Goal: Information Seeking & Learning: Learn about a topic

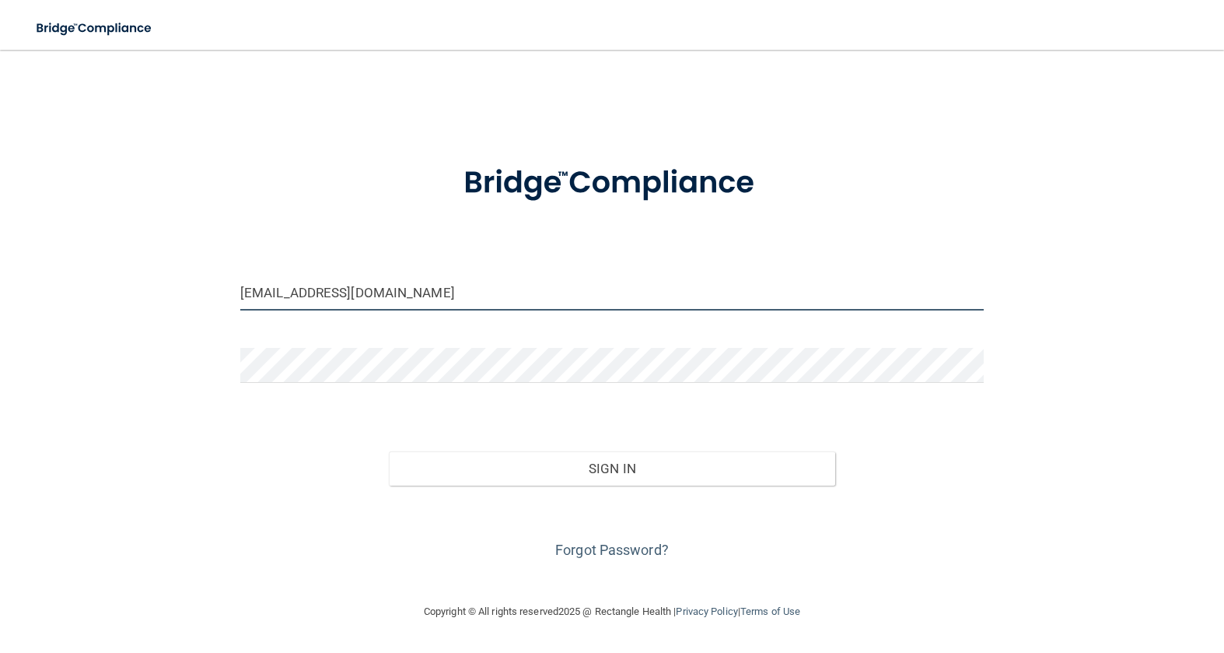
drag, startPoint x: 268, startPoint y: 293, endPoint x: 189, endPoint y: 289, distance: 78.7
click at [189, 289] on div "choyle@hopkinsdermatology.com Invalid email/password. You don't have permission…" at bounding box center [612, 325] width 1162 height 521
type input "[EMAIL_ADDRESS][DOMAIN_NAME]"
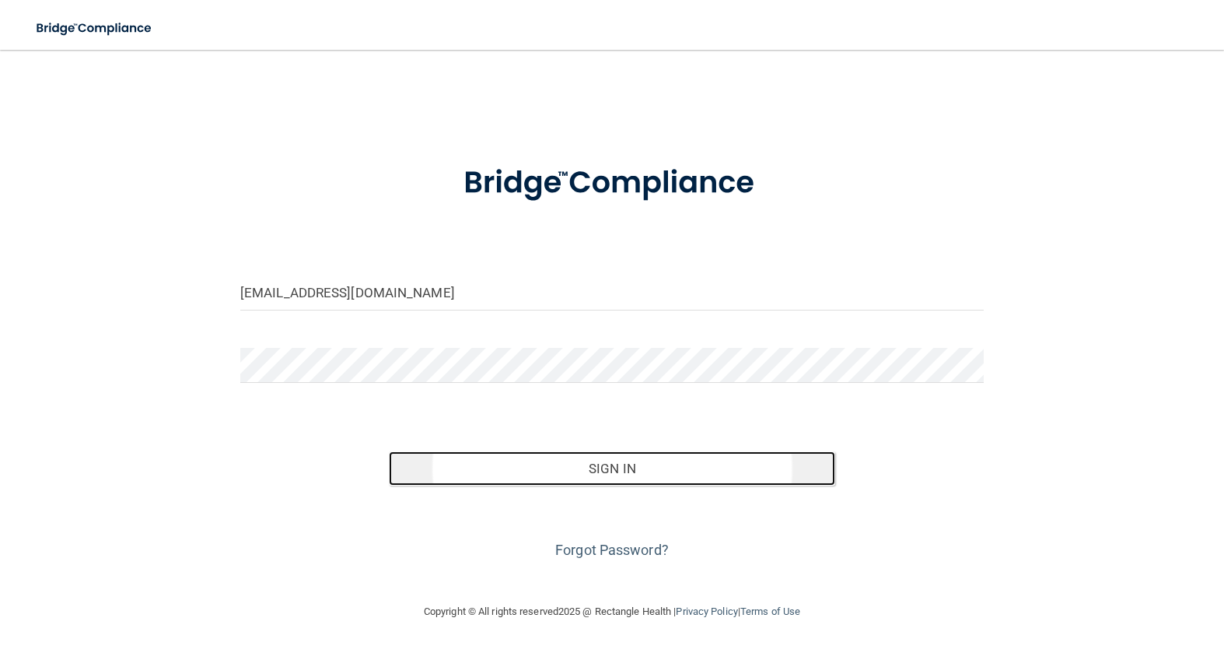
click at [441, 470] on button "Sign In" at bounding box center [612, 468] width 446 height 34
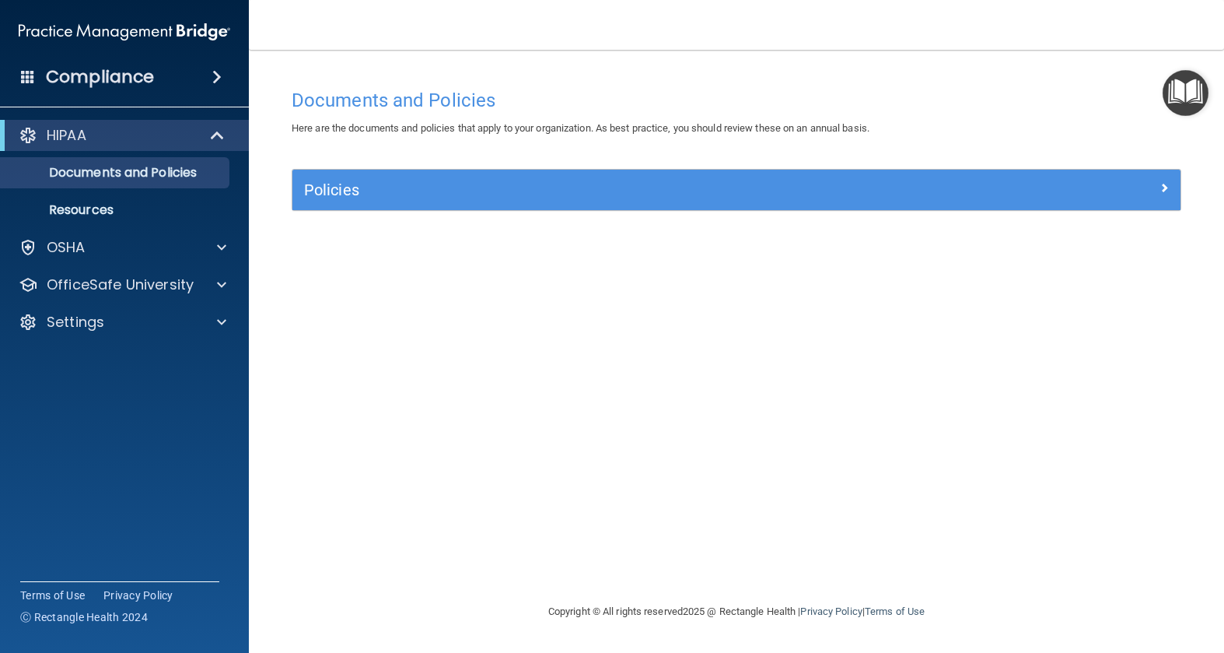
click at [1179, 92] on img "Open Resource Center" at bounding box center [1186, 93] width 46 height 46
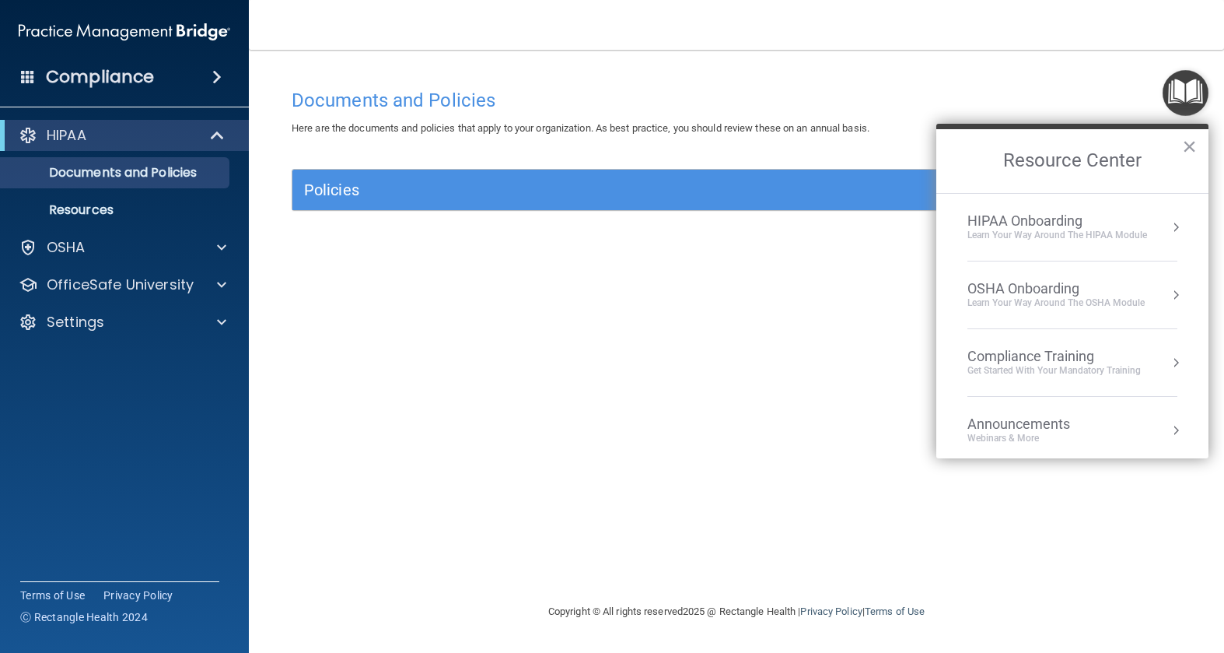
click at [1061, 359] on div "Compliance Training" at bounding box center [1054, 356] width 173 height 17
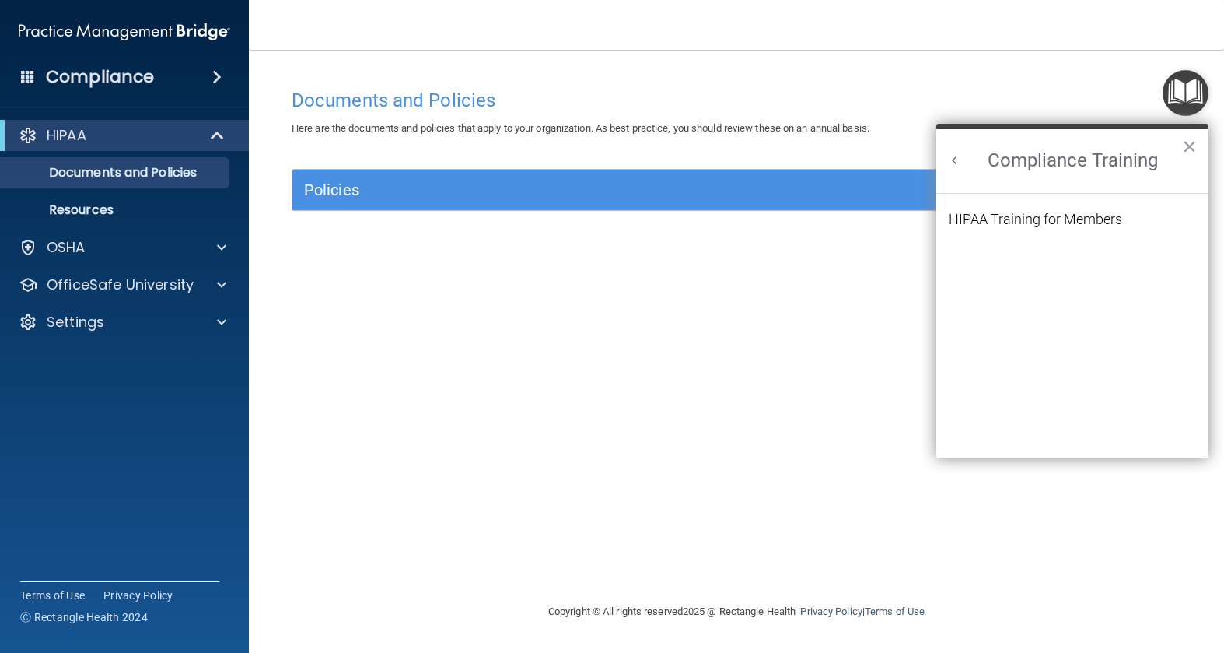
click at [499, 419] on div "Documents and Policies Here are the documents and policies that apply to your o…" at bounding box center [736, 341] width 913 height 521
click at [1046, 215] on div "HIPAA Training for Members" at bounding box center [1035, 219] width 173 height 14
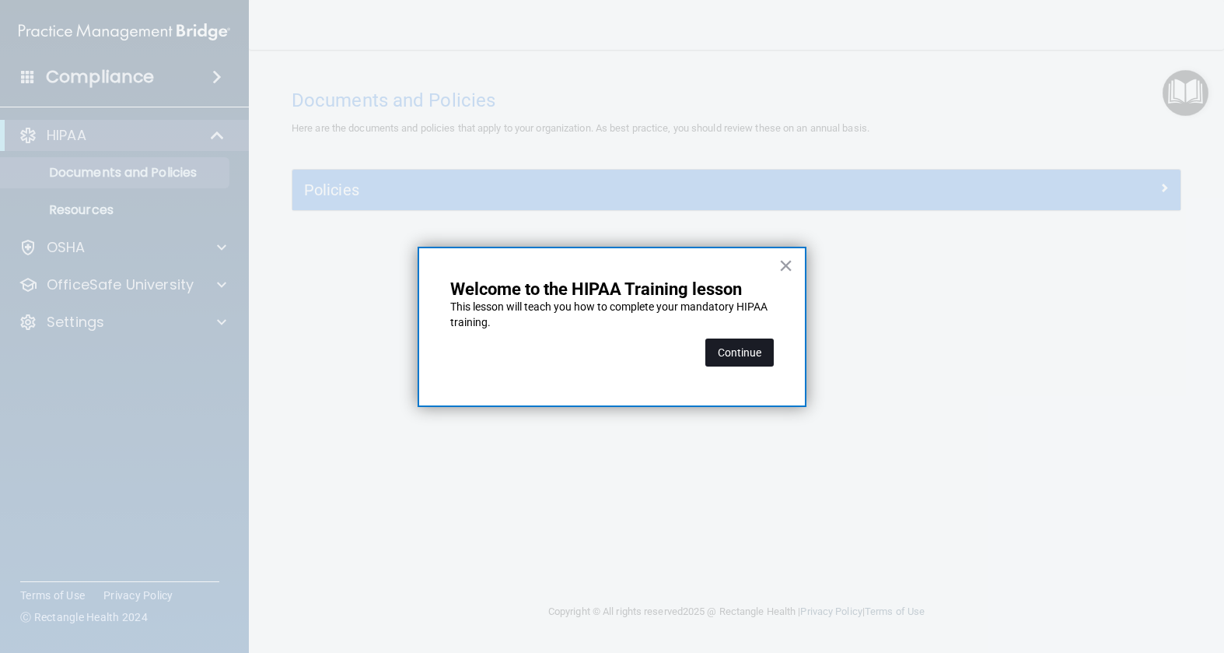
click at [746, 352] on button "Continue" at bounding box center [740, 352] width 68 height 28
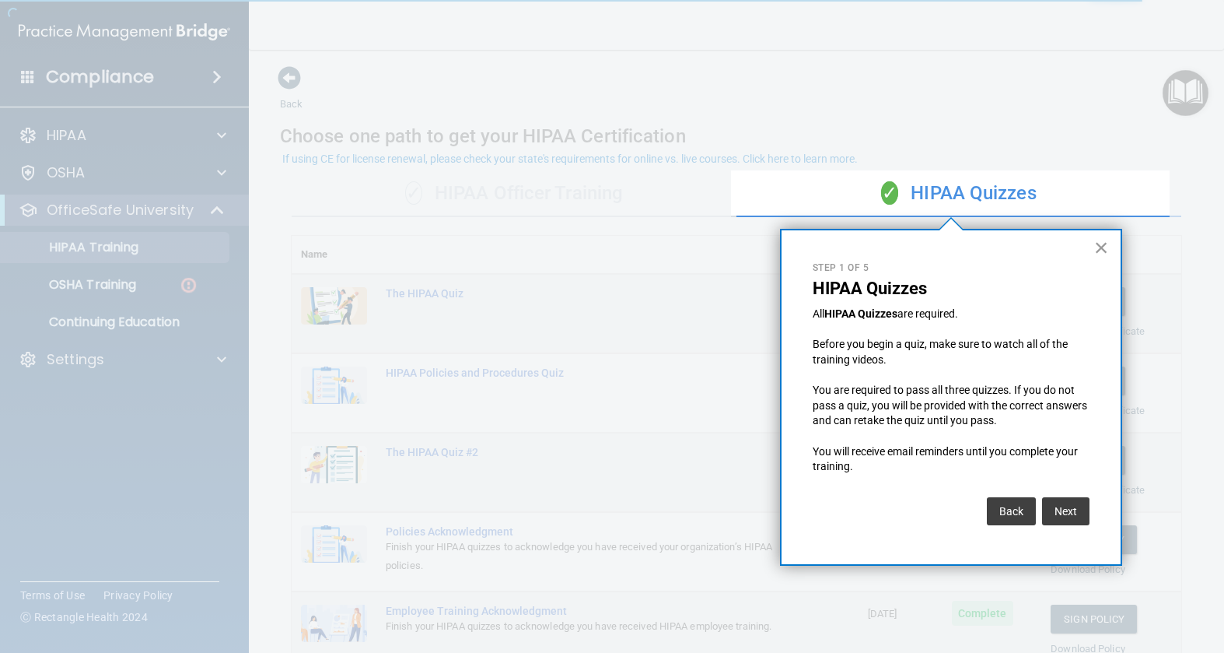
click at [1101, 243] on button "×" at bounding box center [1101, 247] width 15 height 25
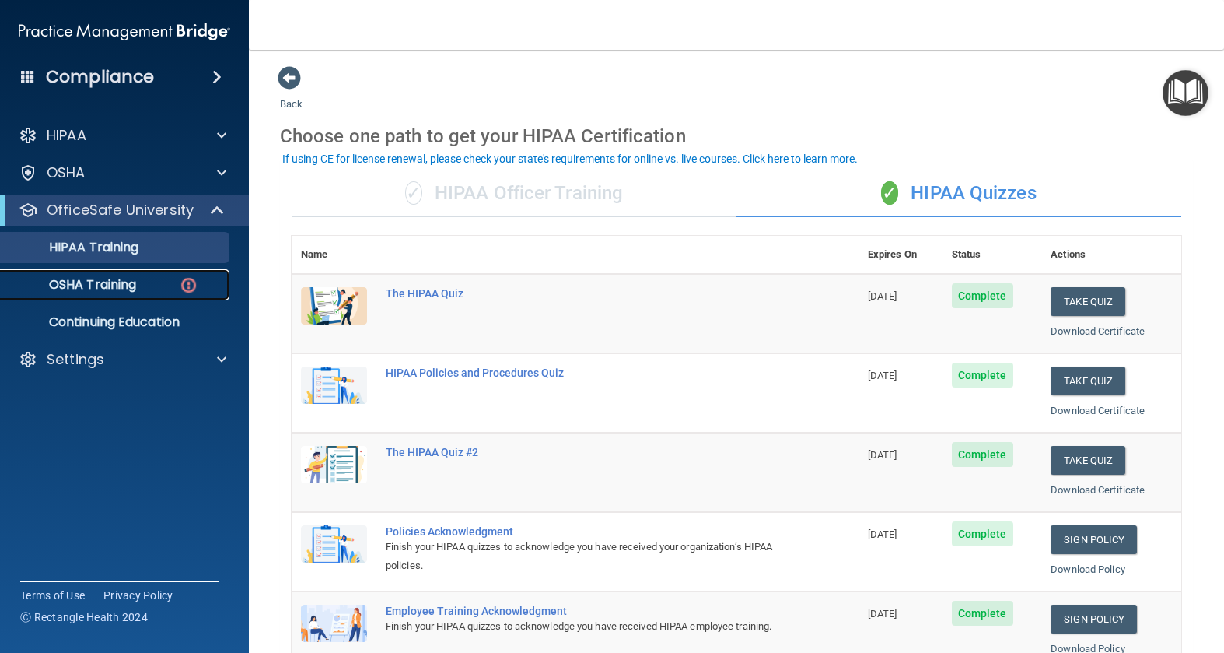
click at [122, 283] on p "OSHA Training" at bounding box center [73, 285] width 126 height 16
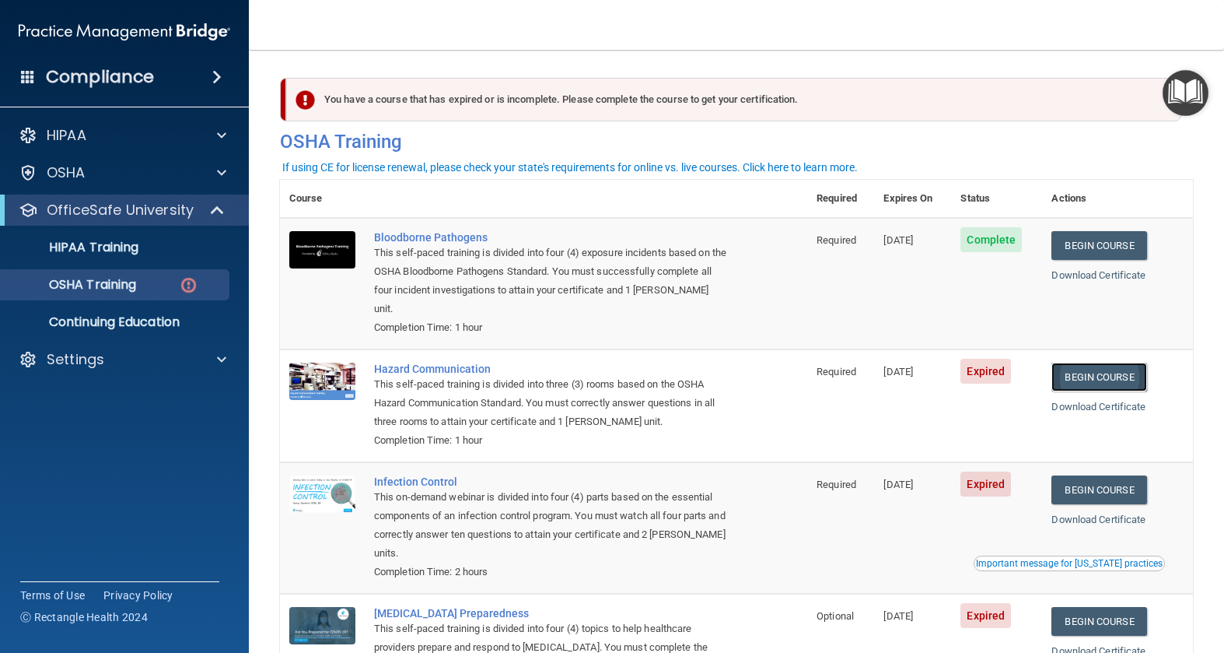
click at [1091, 362] on link "Begin Course" at bounding box center [1099, 376] width 95 height 29
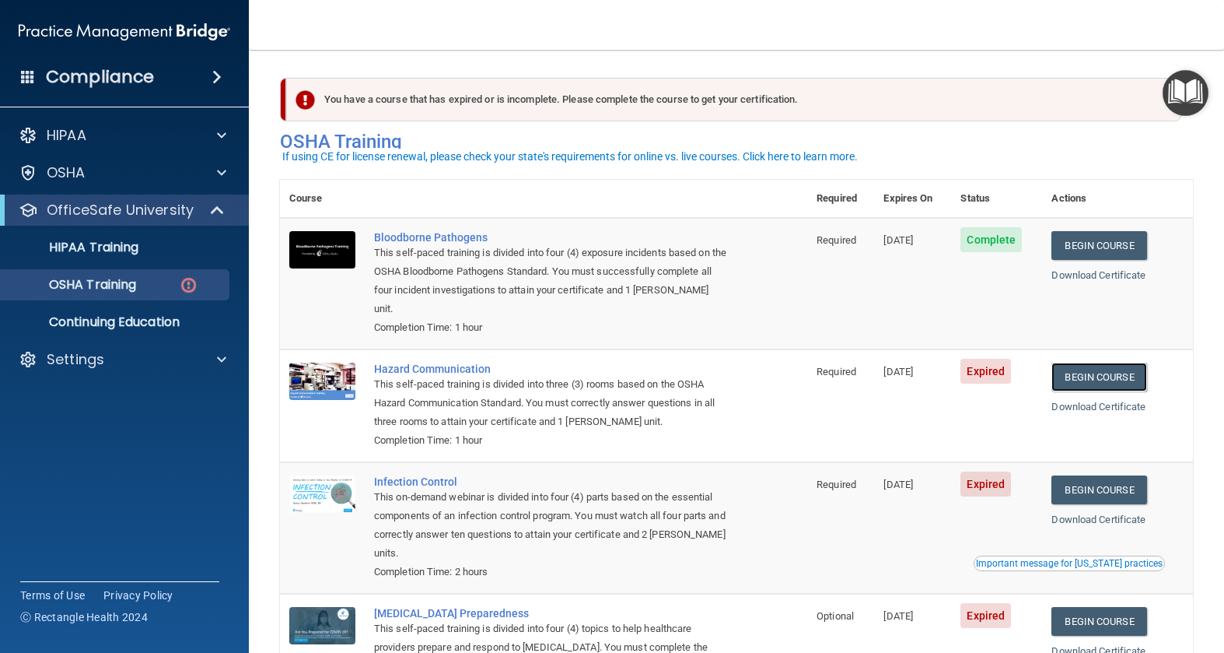
scroll to position [78, 0]
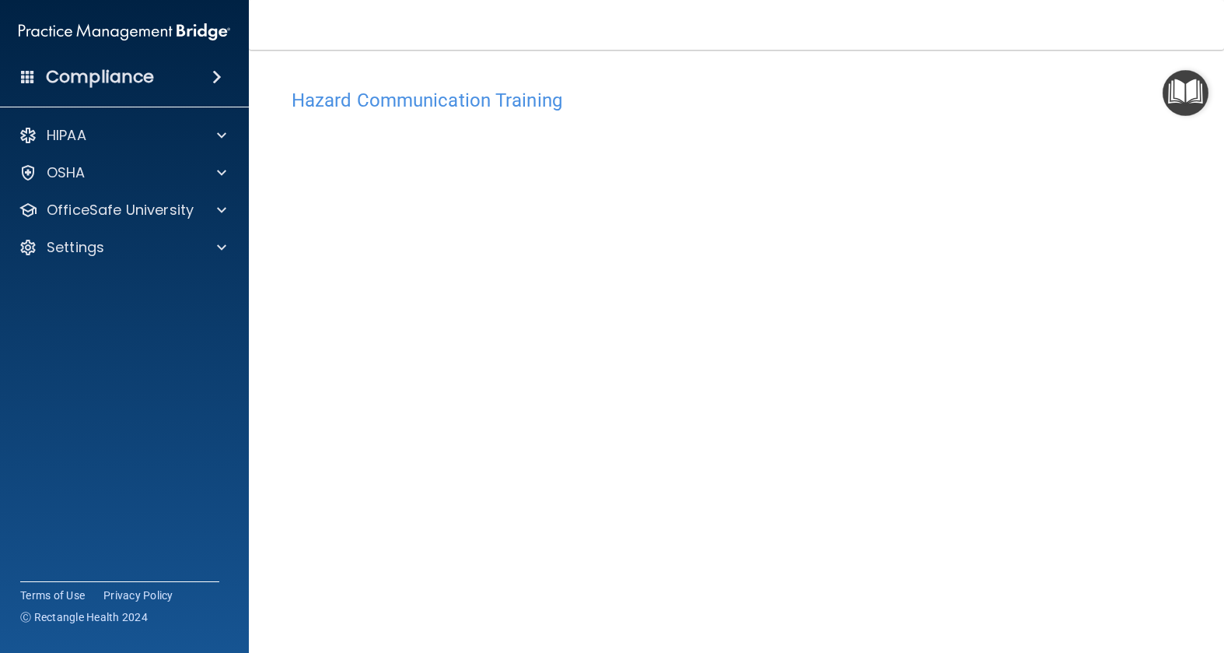
click at [1191, 96] on img "Open Resource Center" at bounding box center [1186, 93] width 46 height 46
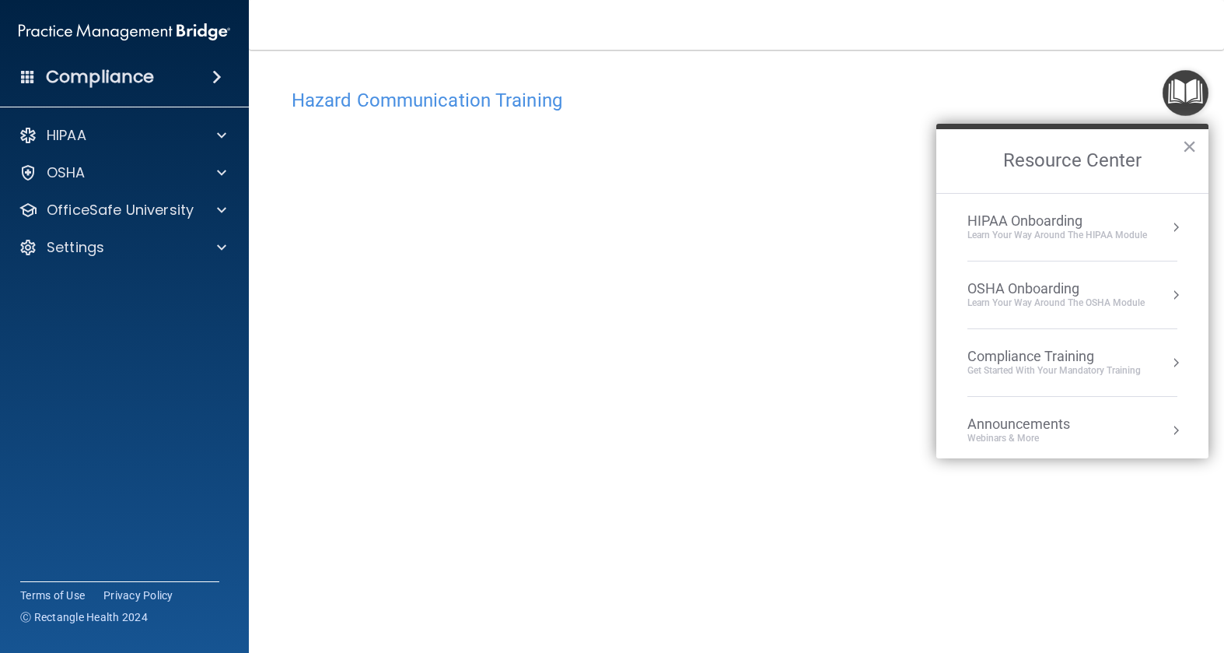
click at [1191, 96] on img "Open Resource Center" at bounding box center [1186, 93] width 46 height 46
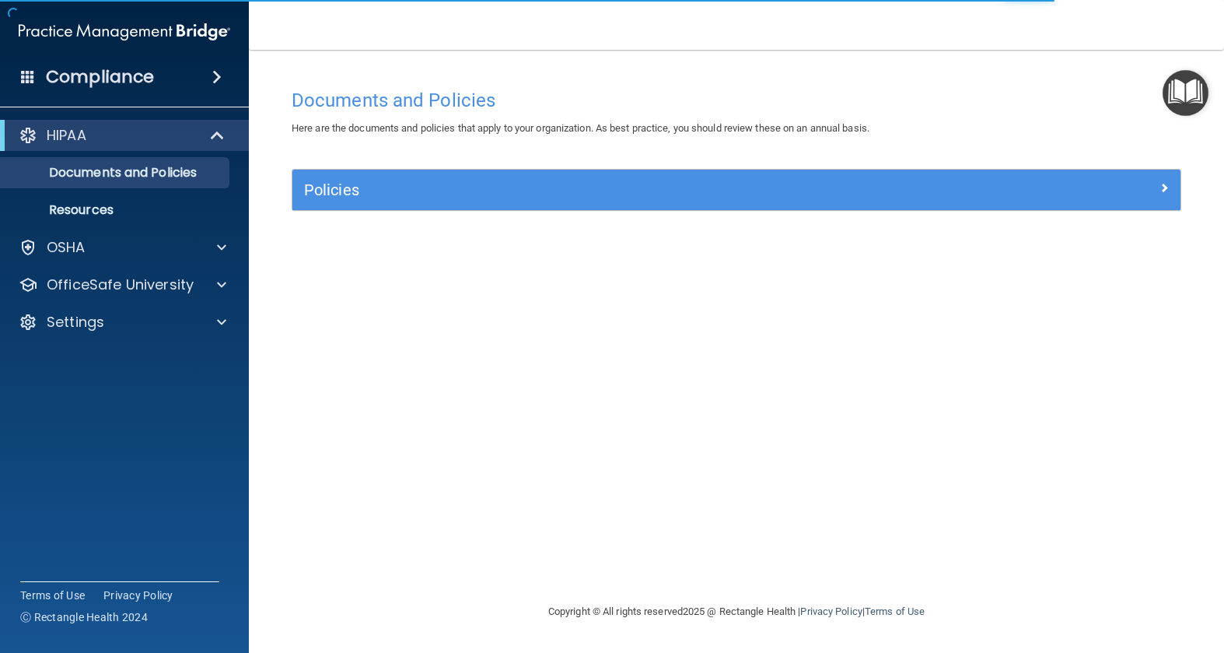
click at [1189, 89] on img "Open Resource Center" at bounding box center [1186, 93] width 46 height 46
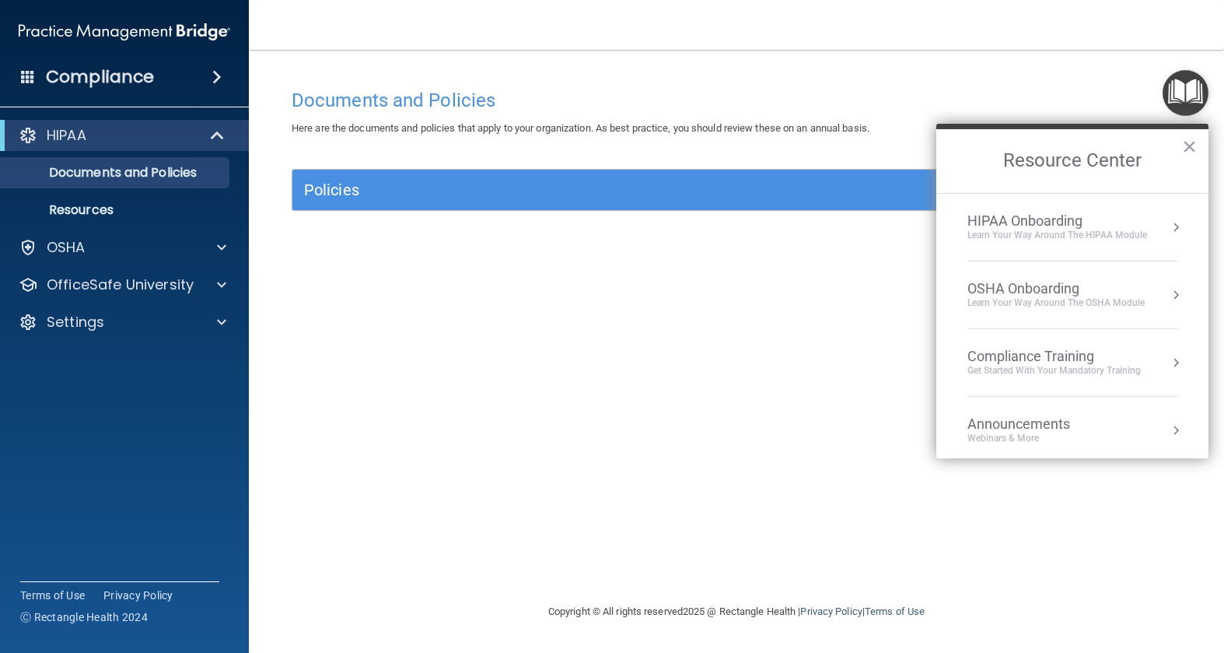
click at [1015, 301] on div "Learn your way around the OSHA module" at bounding box center [1056, 302] width 177 height 13
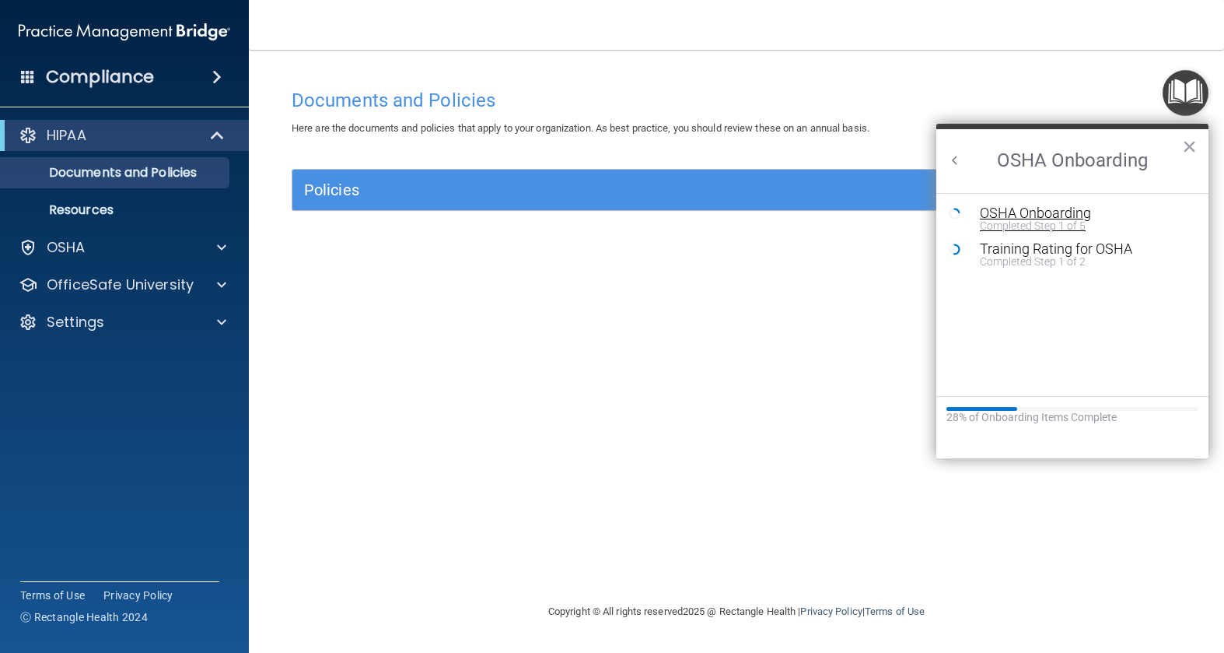
click at [1031, 216] on div "OSHA Onboarding" at bounding box center [1084, 213] width 208 height 14
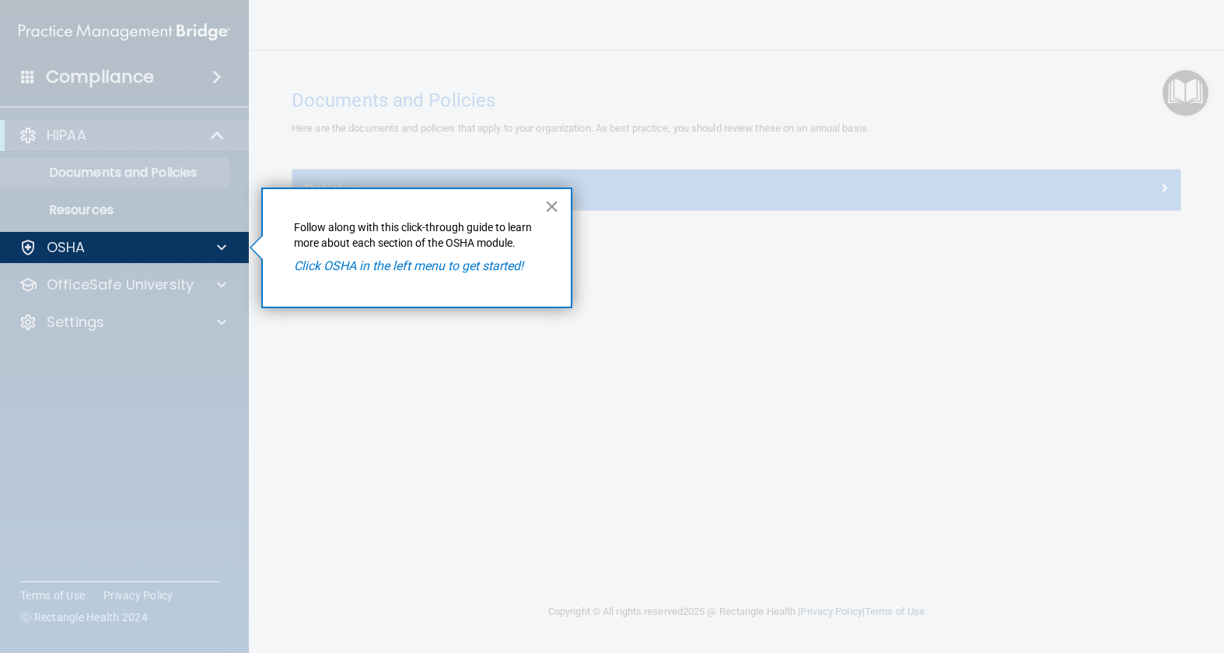
click at [551, 205] on button "×" at bounding box center [552, 206] width 15 height 25
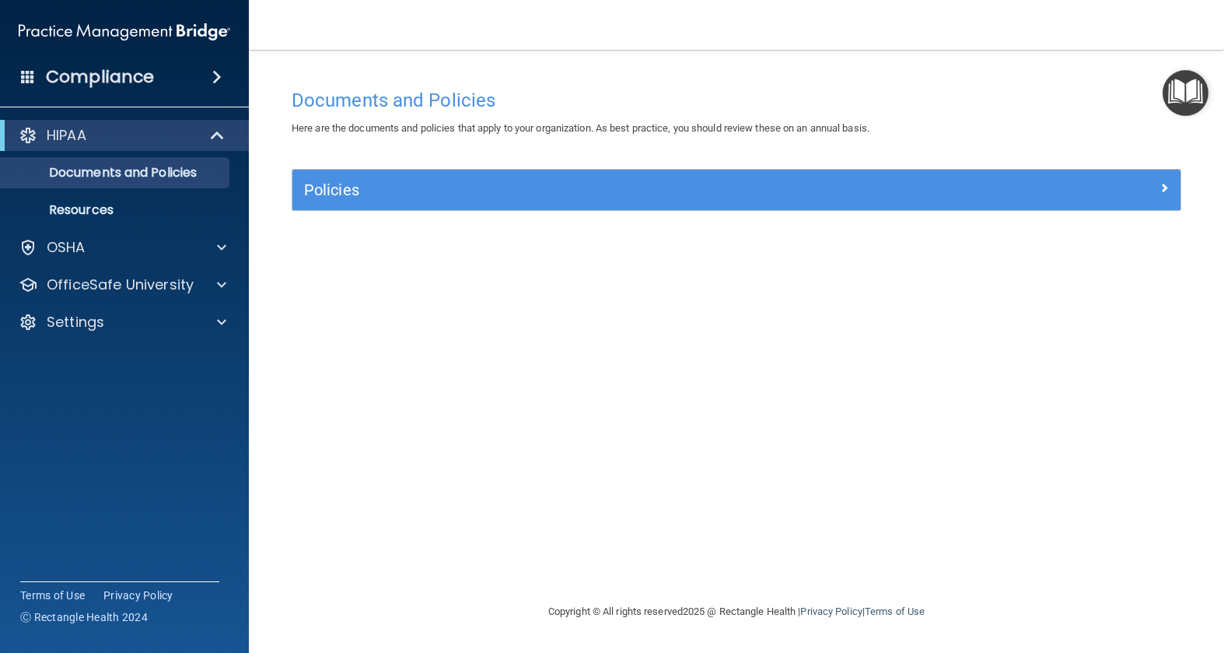
click at [1182, 93] on img "Open Resource Center" at bounding box center [1186, 93] width 46 height 46
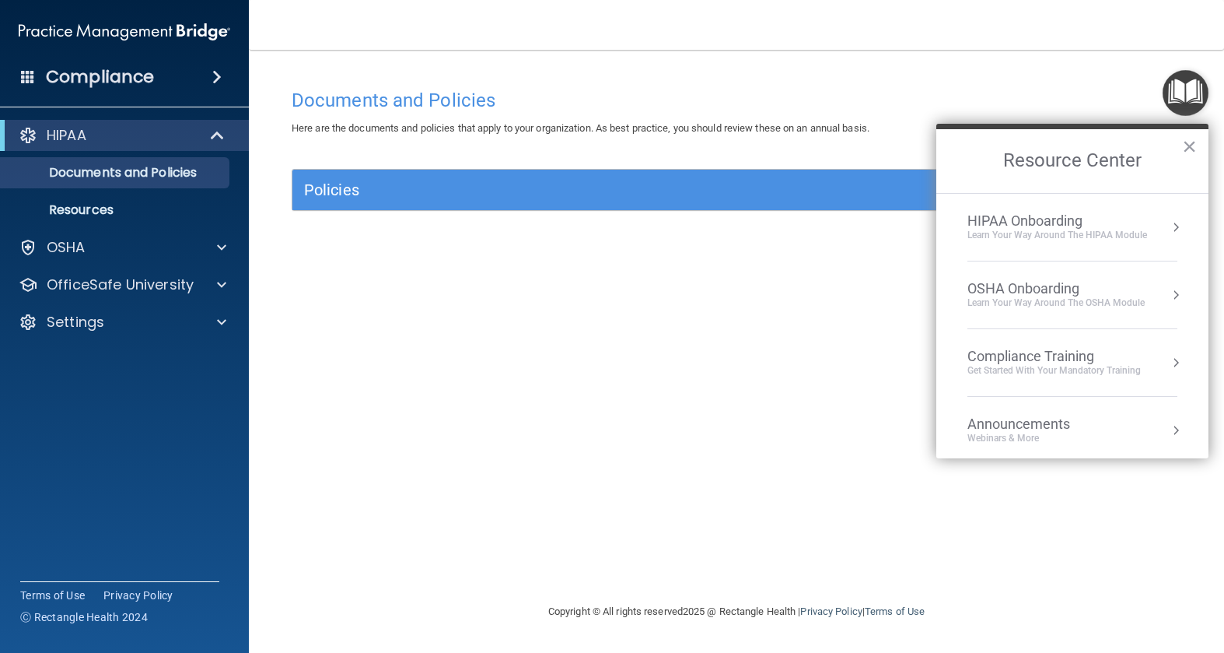
click at [1011, 361] on div "Compliance Training" at bounding box center [1054, 356] width 173 height 17
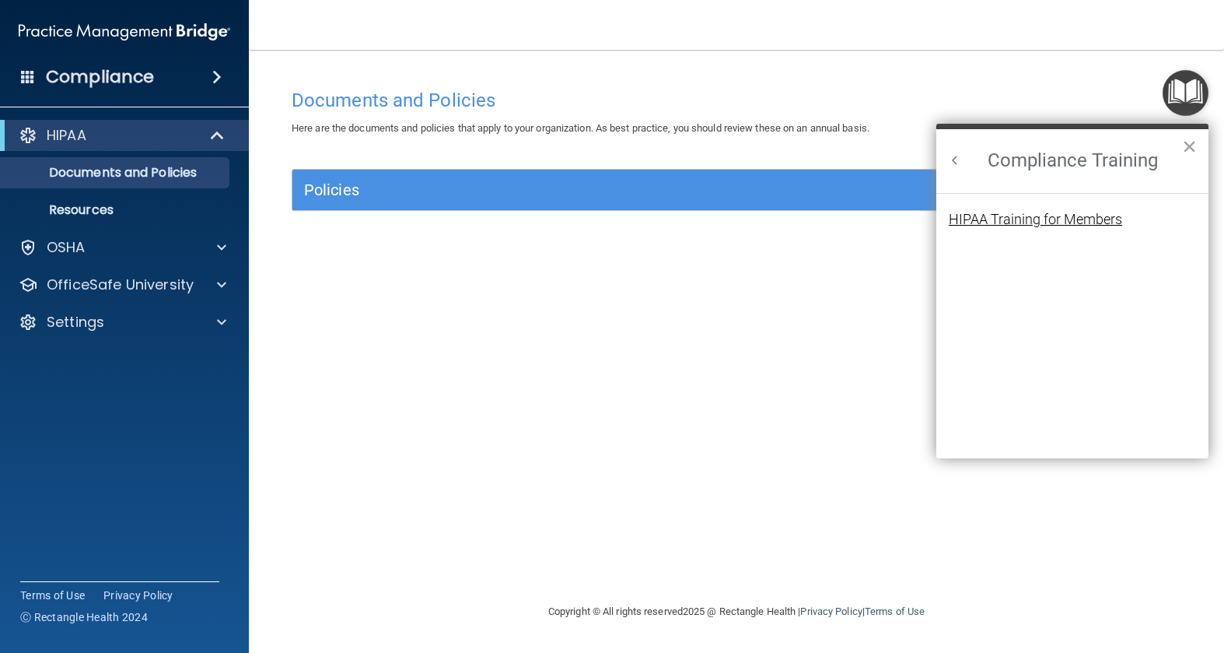
click at [1040, 223] on div "HIPAA Training for Members" at bounding box center [1035, 219] width 173 height 14
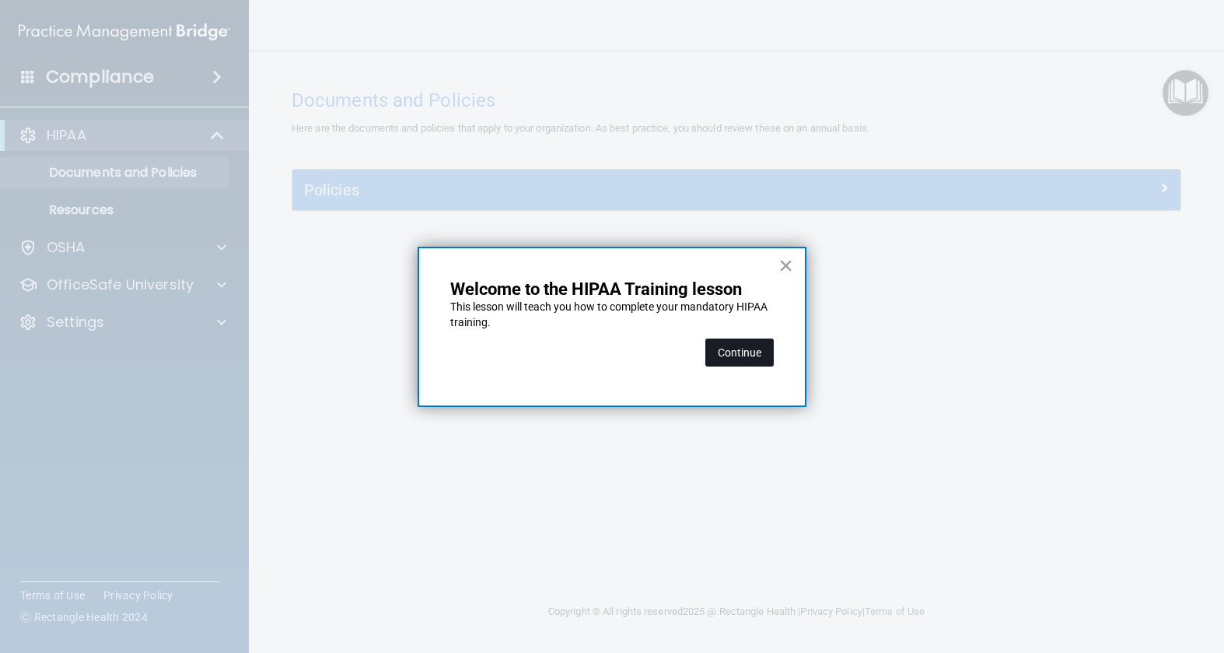
click at [756, 345] on button "Continue" at bounding box center [740, 352] width 68 height 28
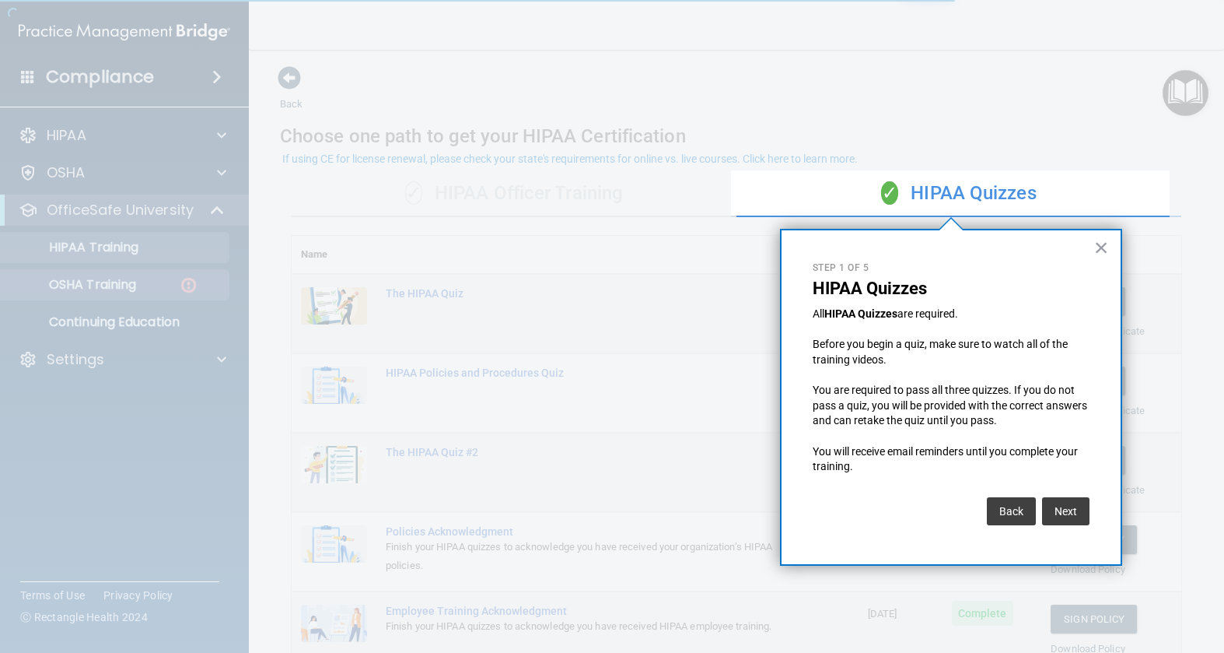
click at [115, 282] on div at bounding box center [365, 326] width 731 height 653
click at [1104, 247] on button "×" at bounding box center [1101, 247] width 15 height 25
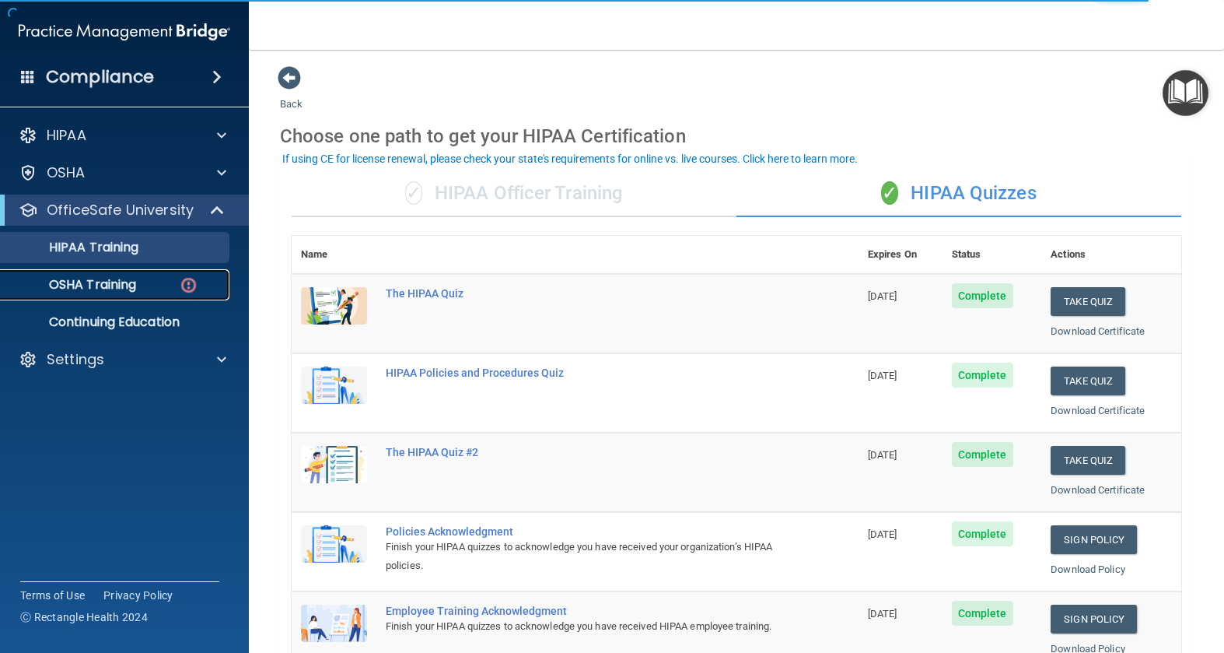
click at [102, 285] on p "OSHA Training" at bounding box center [73, 285] width 126 height 16
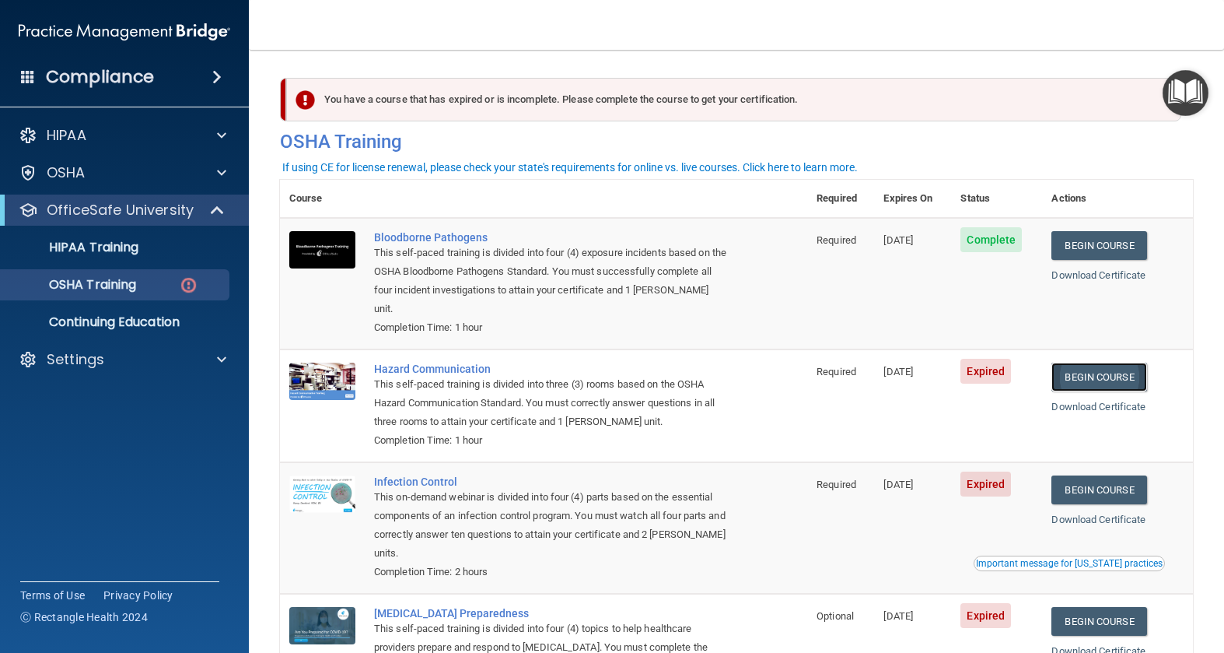
click at [1103, 362] on link "Begin Course" at bounding box center [1099, 376] width 95 height 29
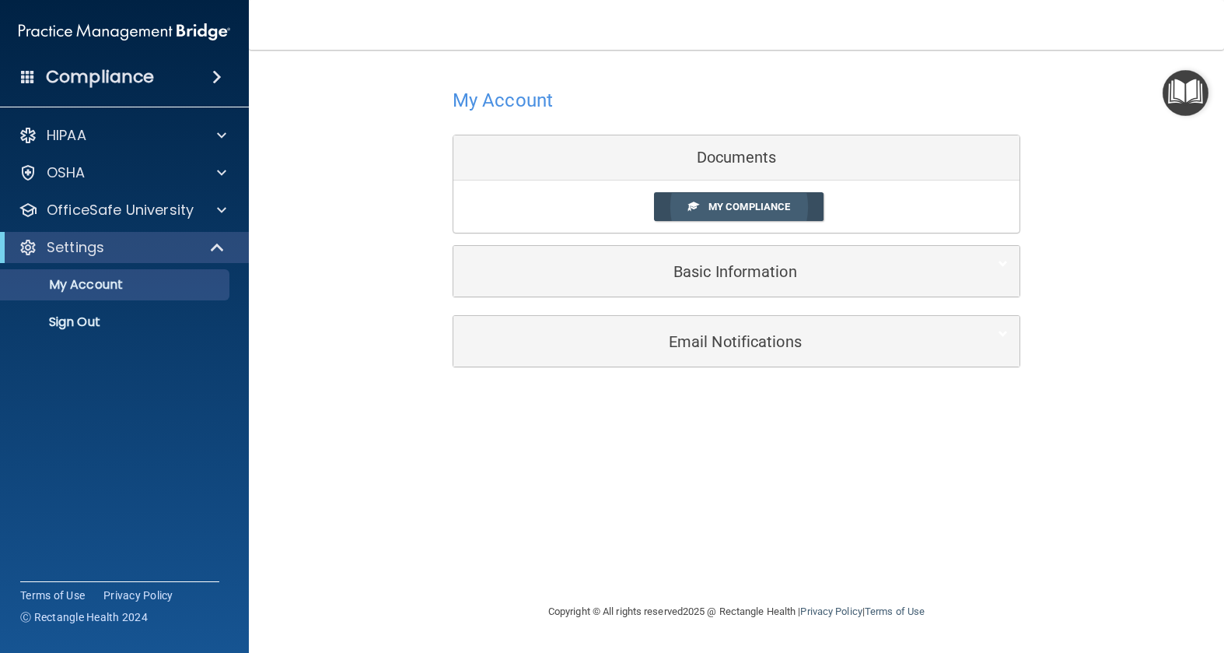
click at [772, 208] on span "My Compliance" at bounding box center [750, 207] width 82 height 12
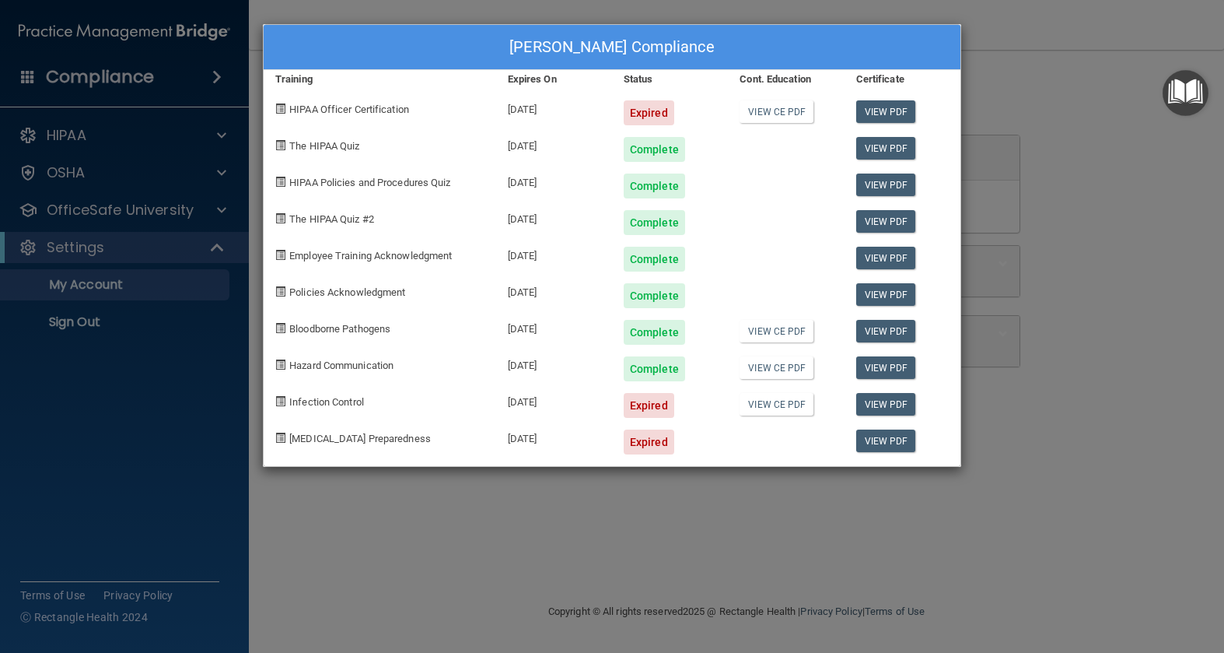
click at [642, 402] on div "Expired" at bounding box center [649, 405] width 51 height 25
click at [762, 404] on link "View CE PDF" at bounding box center [777, 404] width 74 height 23
click at [1183, 93] on img "Open Resource Center" at bounding box center [1186, 93] width 46 height 46
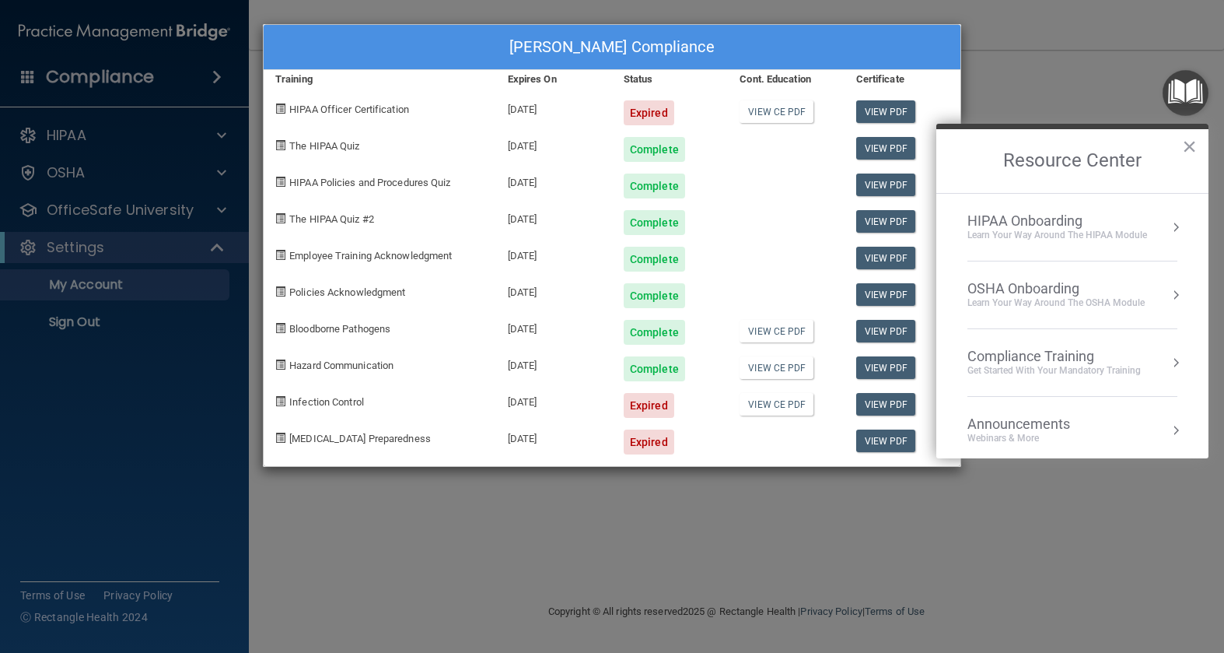
click at [1029, 361] on div "Compliance Training" at bounding box center [1054, 356] width 173 height 17
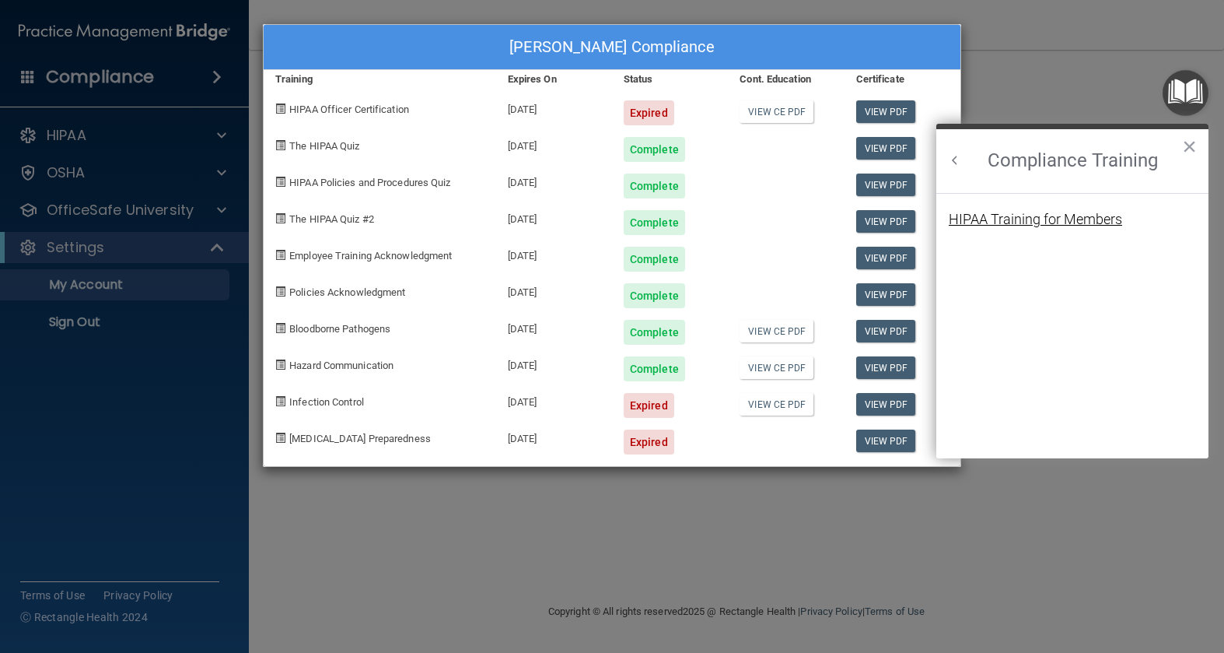
click at [1035, 226] on div "HIPAA Training for Members" at bounding box center [1035, 219] width 173 height 14
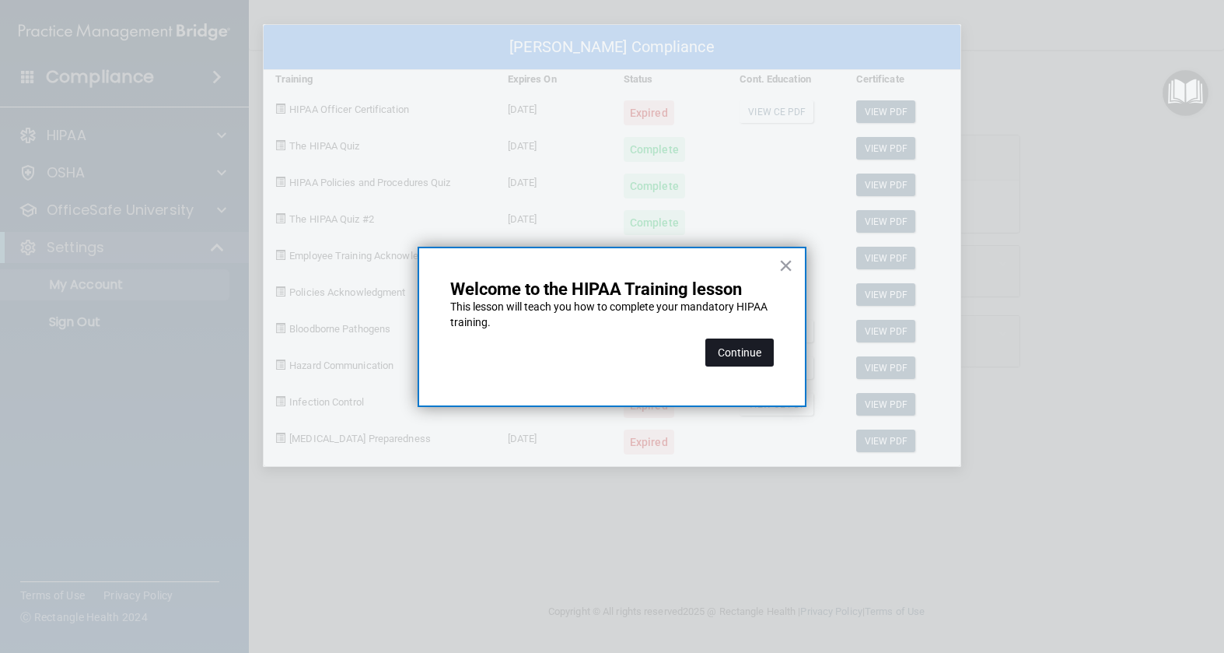
click at [752, 357] on button "Continue" at bounding box center [740, 352] width 68 height 28
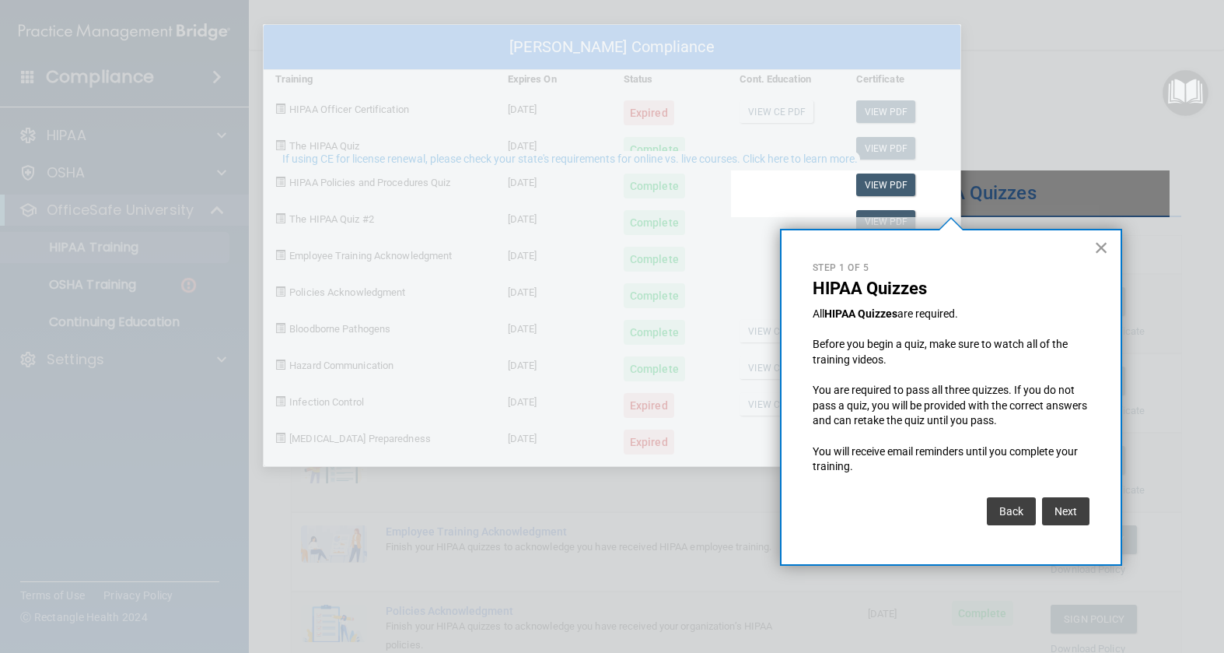
drag, startPoint x: 1103, startPoint y: 247, endPoint x: 1035, endPoint y: 291, distance: 80.9
click at [1105, 247] on button "×" at bounding box center [1101, 247] width 15 height 25
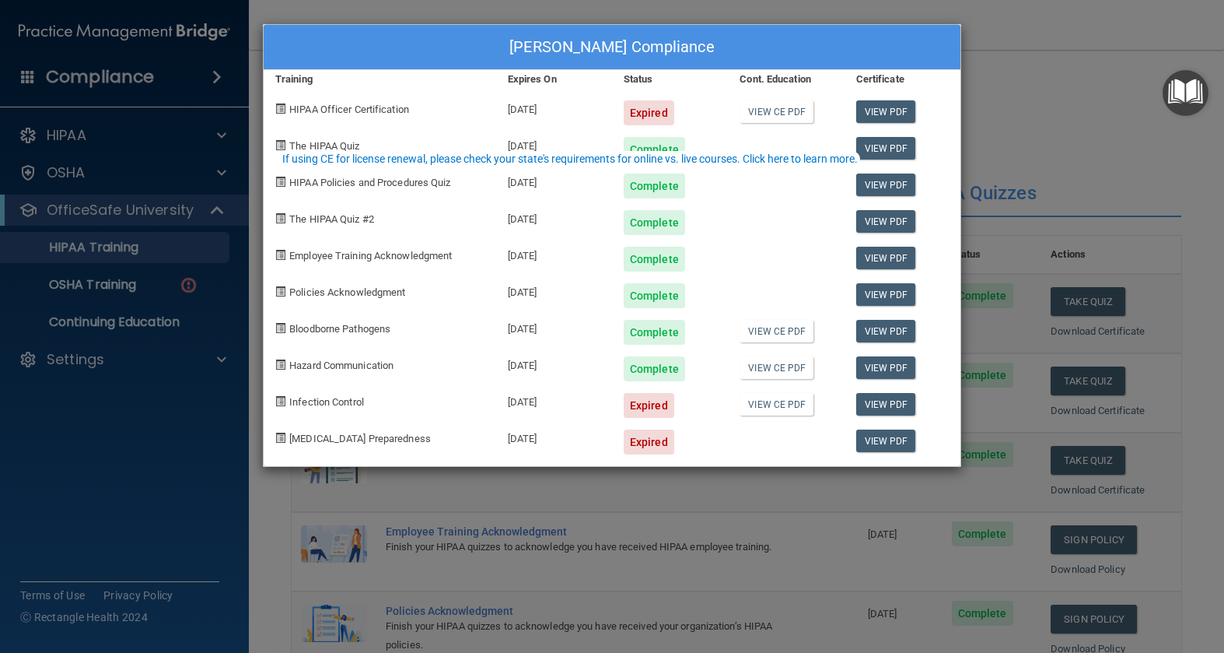
click at [154, 265] on div "Lisa Jungina's Compliance Training Expires On Status Cont. Education Certificat…" at bounding box center [612, 326] width 1224 height 653
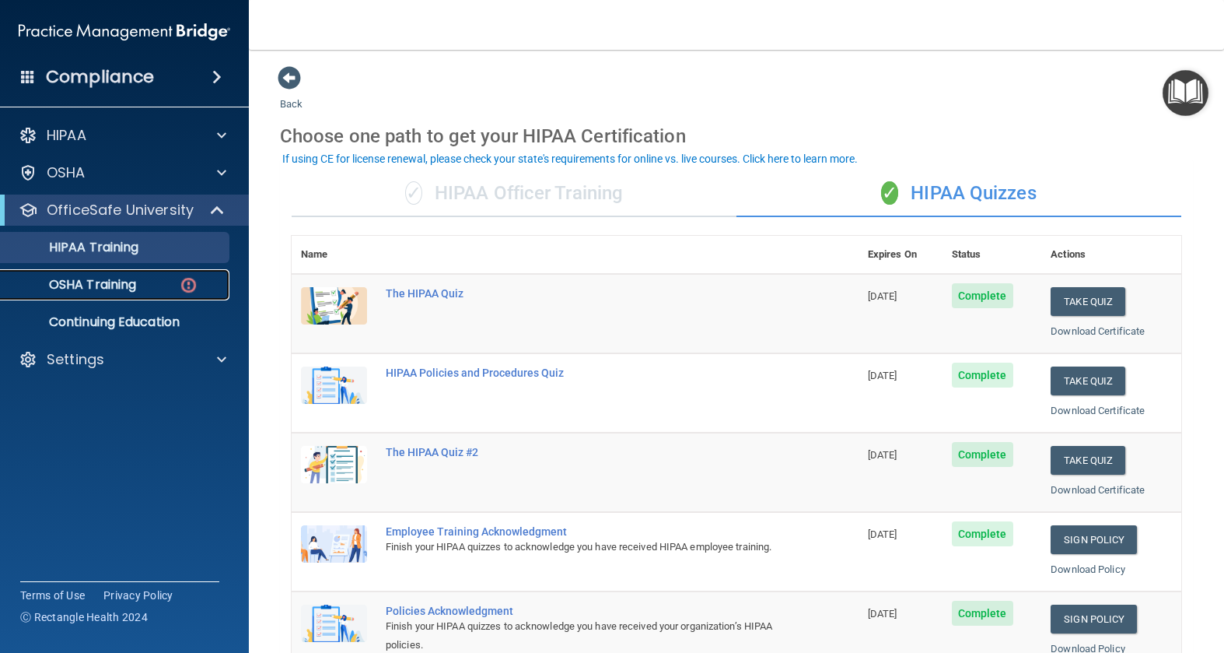
click at [136, 287] on p "OSHA Training" at bounding box center [73, 285] width 126 height 16
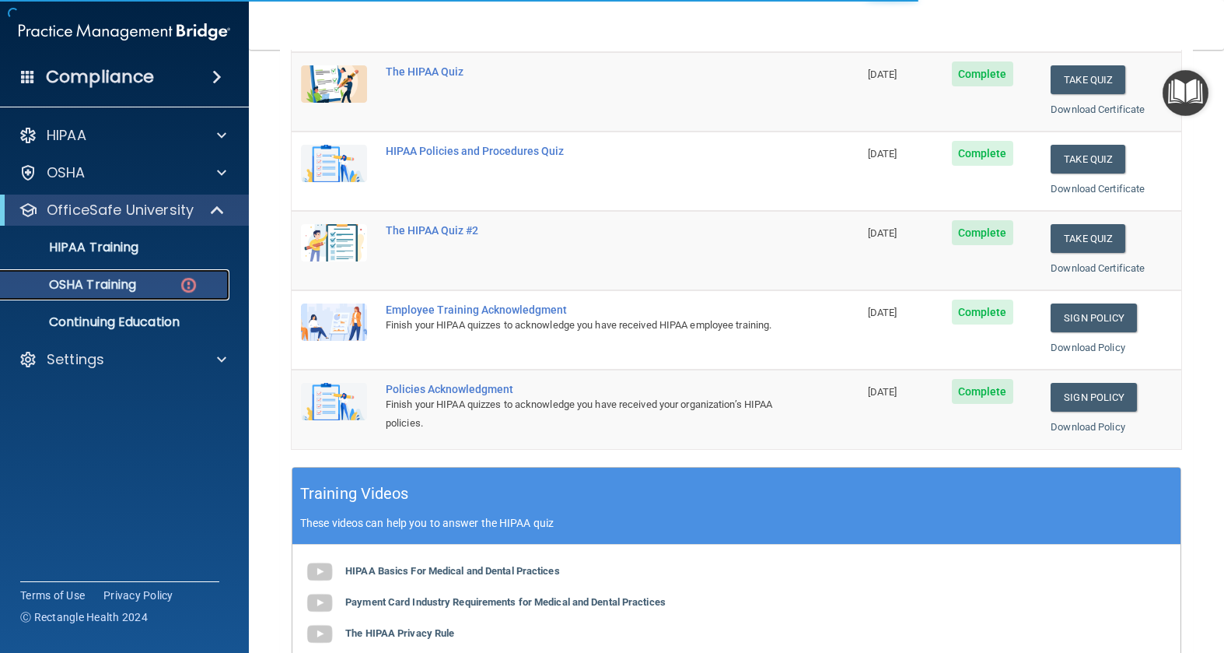
scroll to position [233, 0]
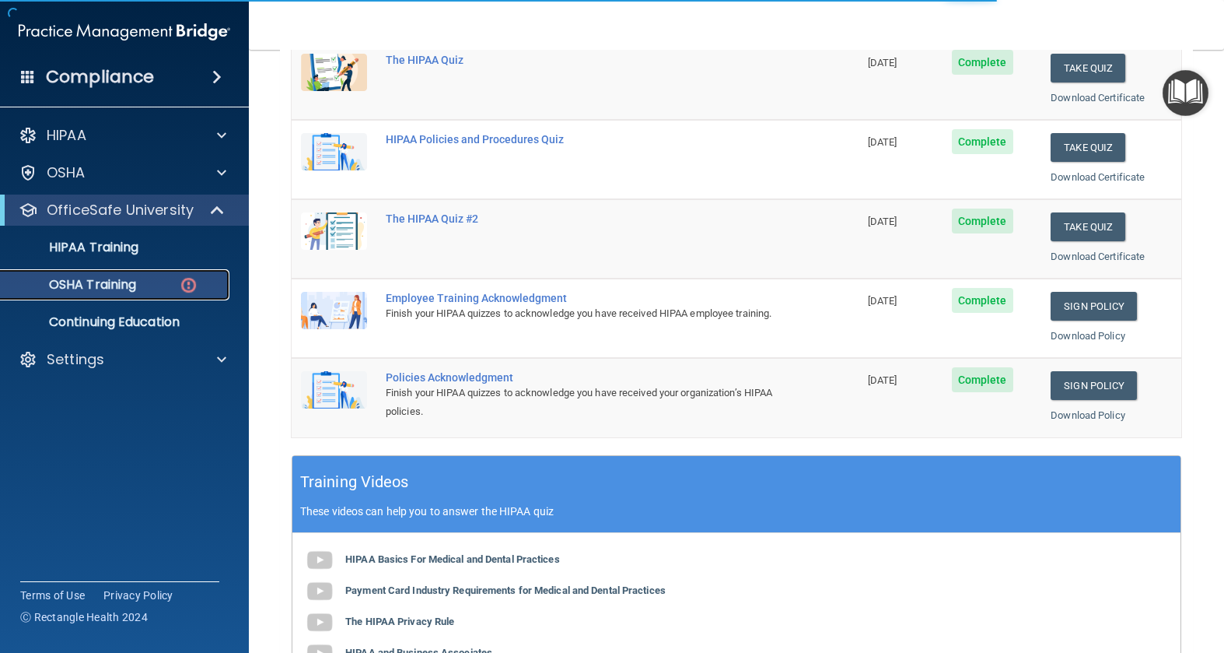
click at [139, 290] on div "OSHA Training" at bounding box center [116, 285] width 212 height 16
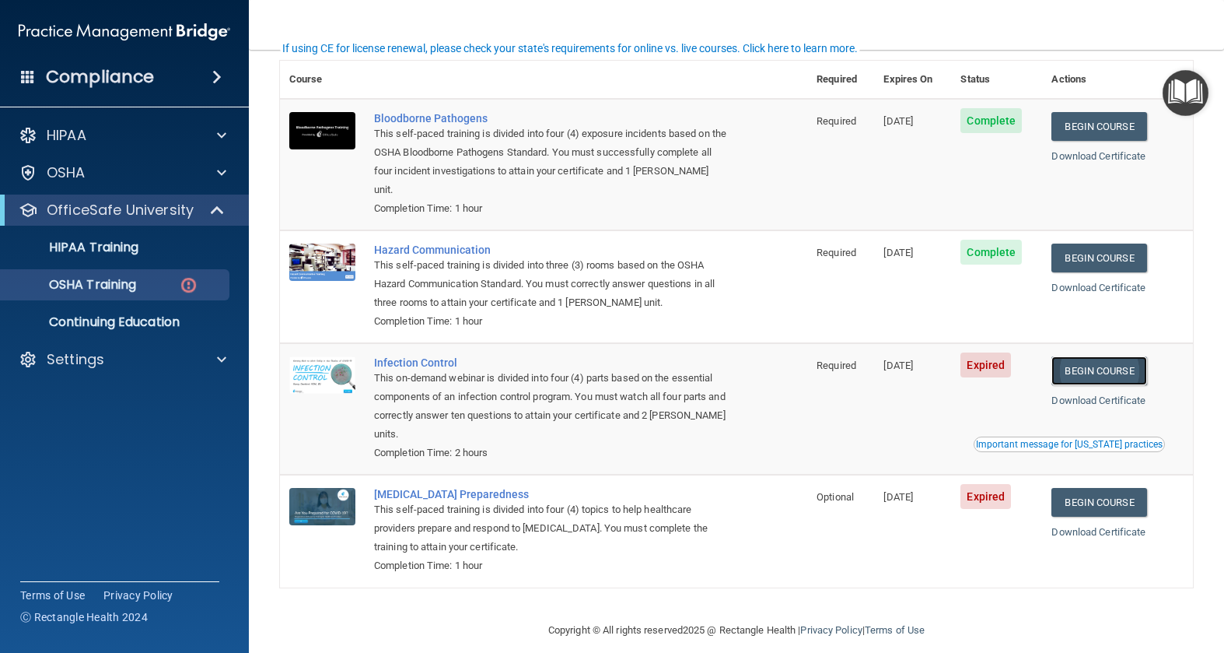
click at [1095, 356] on link "Begin Course" at bounding box center [1099, 370] width 95 height 29
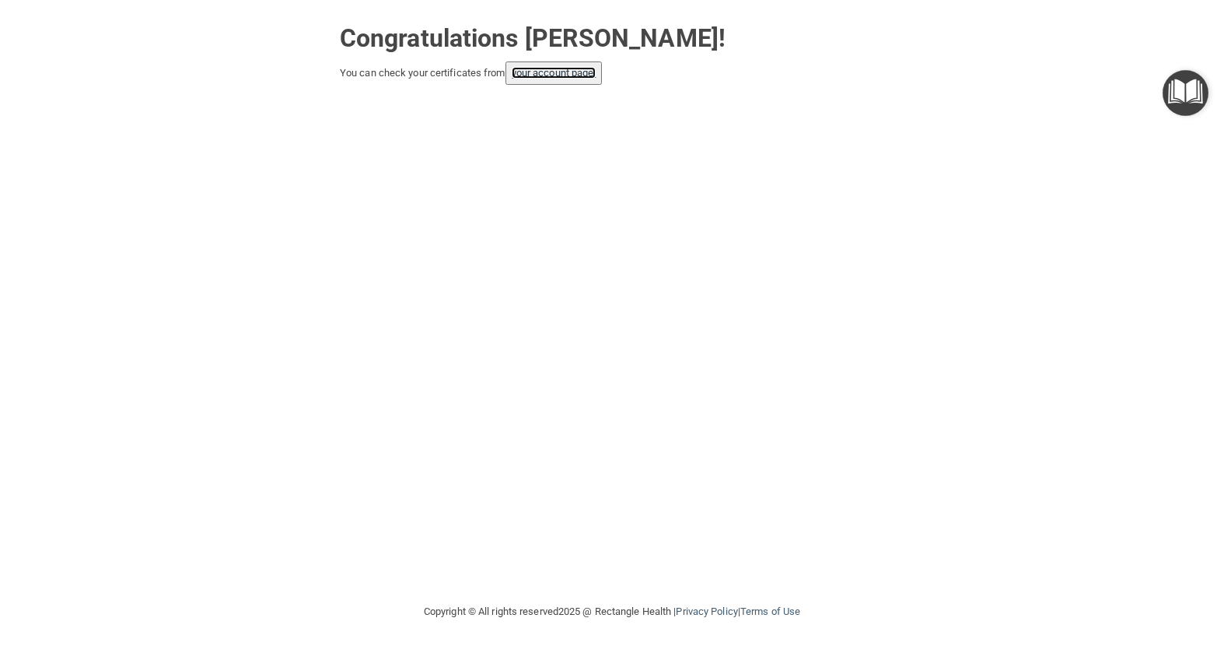
click at [555, 69] on link "your account page!" at bounding box center [554, 73] width 85 height 12
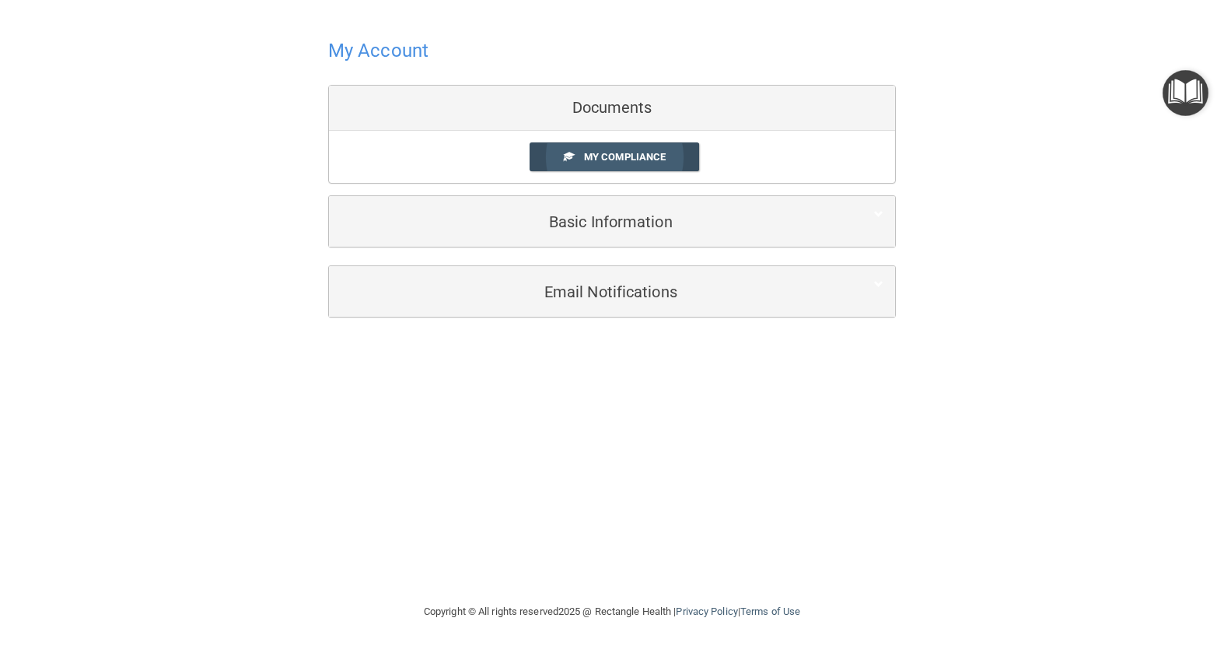
click at [653, 153] on span "My Compliance" at bounding box center [625, 157] width 82 height 12
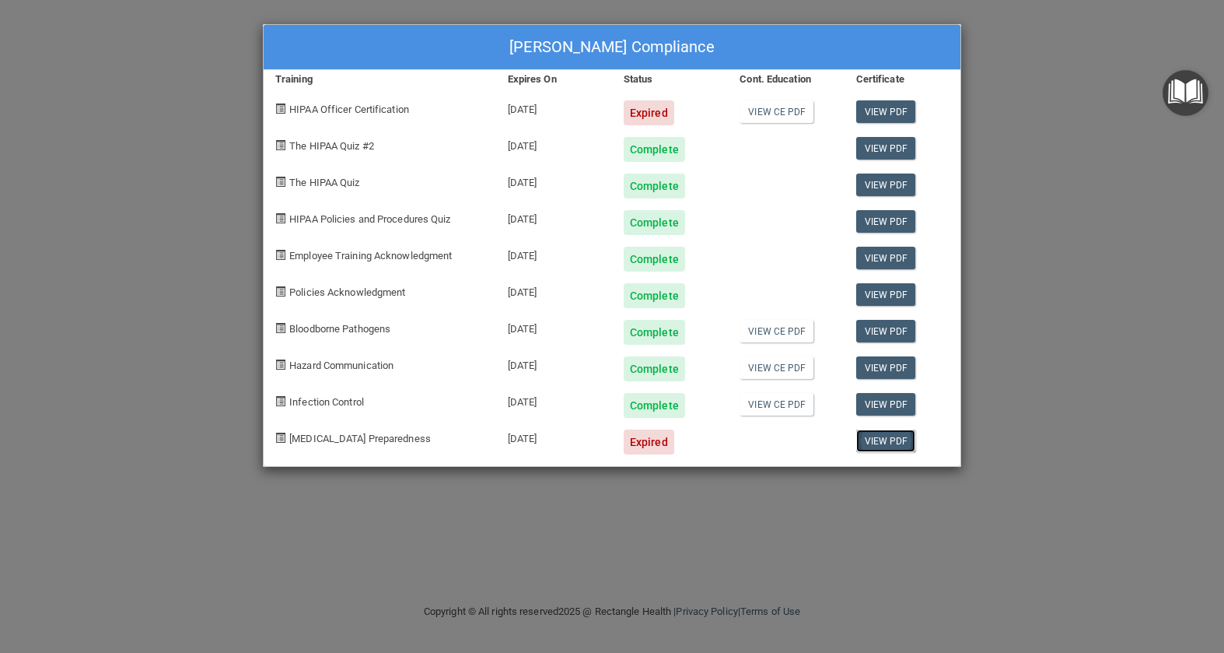
click at [887, 438] on link "View PDF" at bounding box center [886, 440] width 60 height 23
